Goal: Information Seeking & Learning: Learn about a topic

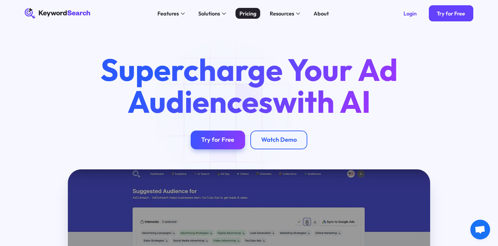
click at [252, 15] on div "Pricing" at bounding box center [247, 14] width 17 height 8
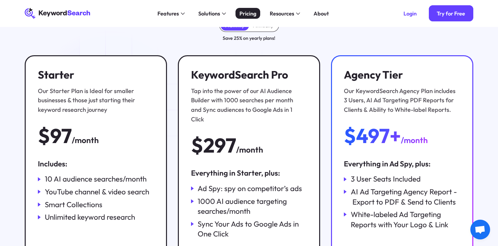
scroll to position [60, 0]
